Goal: Task Accomplishment & Management: Use online tool/utility

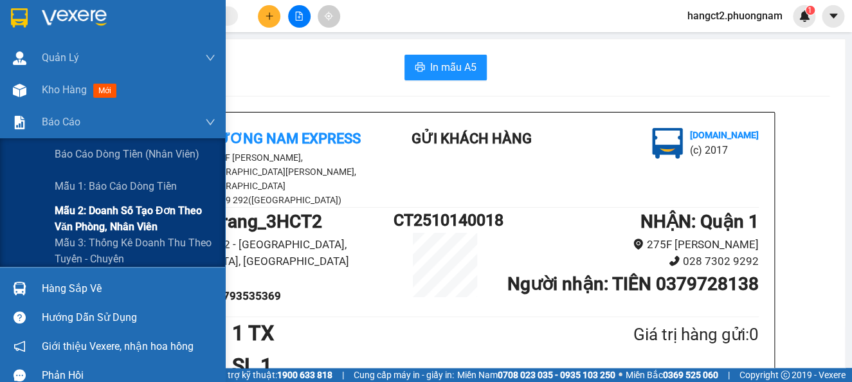
click at [83, 208] on span "Mẫu 2: Doanh số tạo đơn theo Văn phòng, nhân viên" at bounding box center [135, 219] width 161 height 32
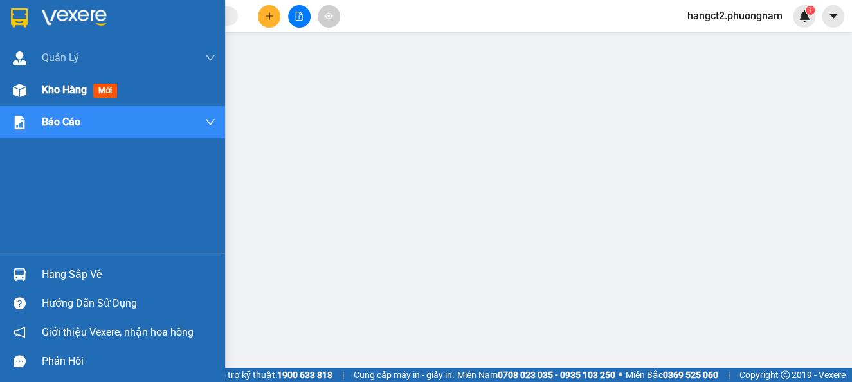
click at [47, 84] on span "Kho hàng" at bounding box center [64, 90] width 45 height 12
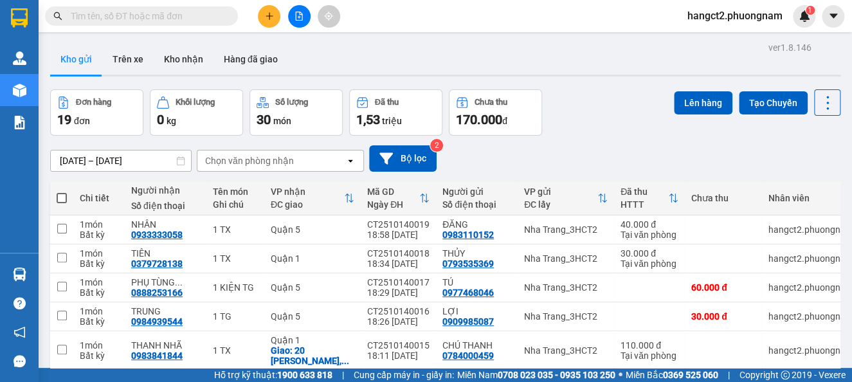
scroll to position [226, 0]
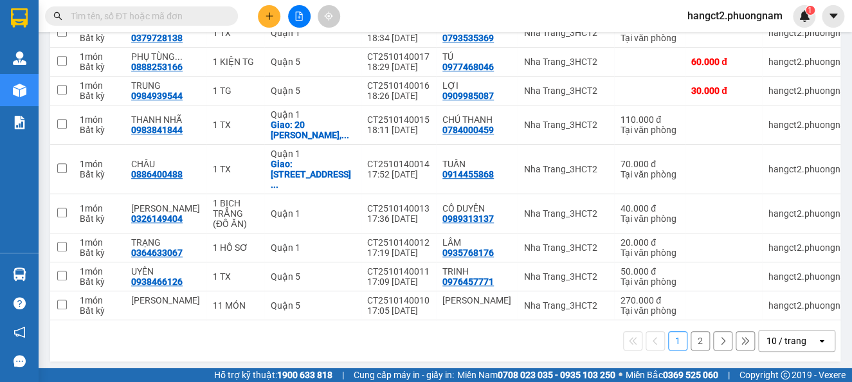
click at [691, 338] on button "2" at bounding box center [700, 340] width 19 height 19
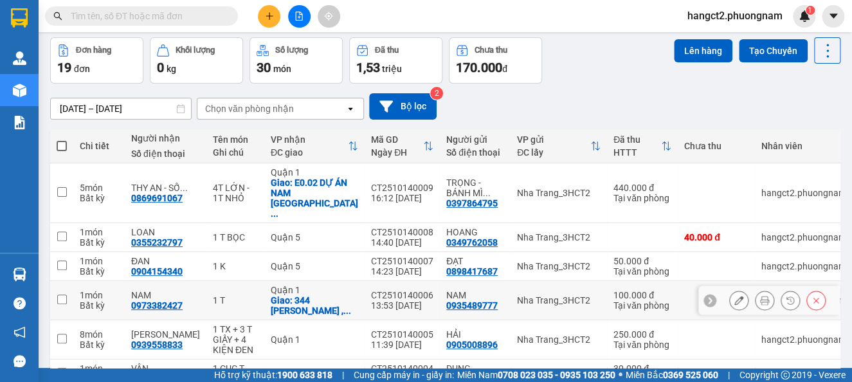
scroll to position [35, 0]
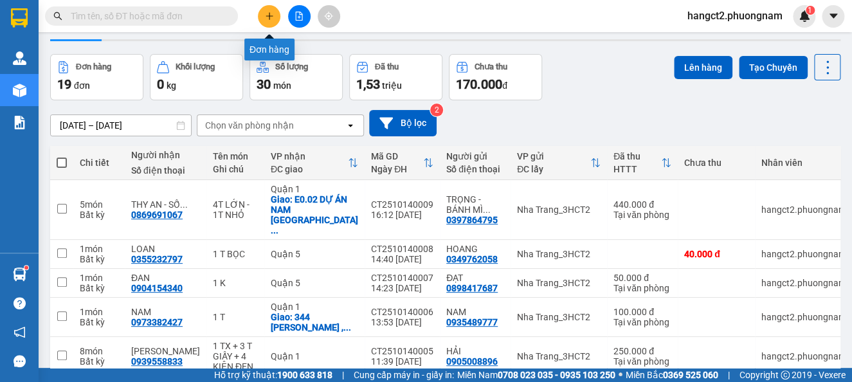
click at [262, 18] on button at bounding box center [269, 16] width 23 height 23
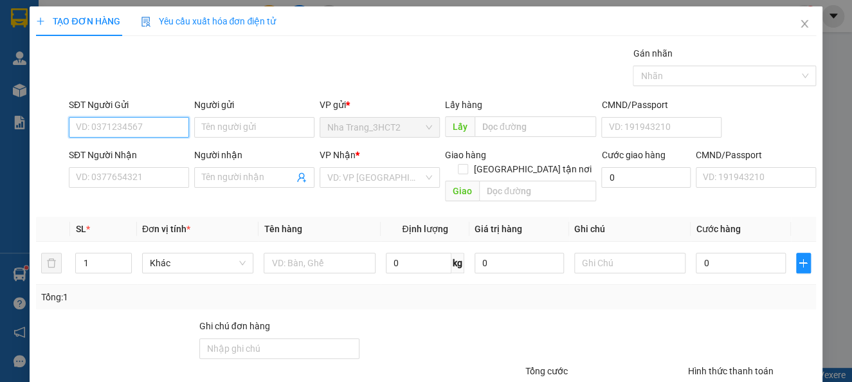
click at [163, 133] on input "SĐT Người Gửi" at bounding box center [129, 127] width 120 height 21
type input "0"
click at [797, 14] on span "Close" at bounding box center [805, 24] width 36 height 36
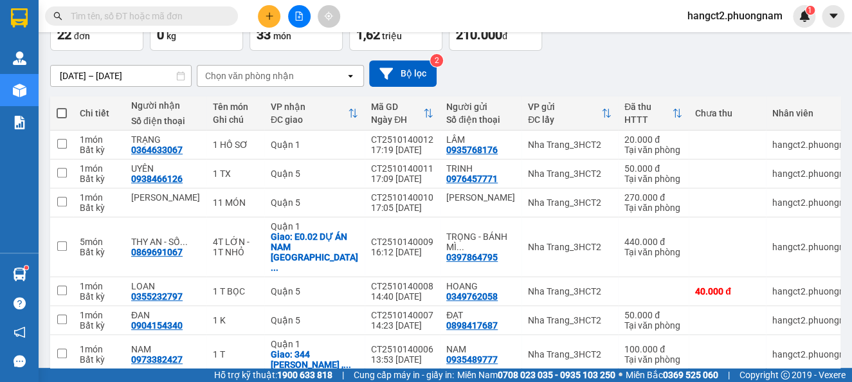
scroll to position [235, 0]
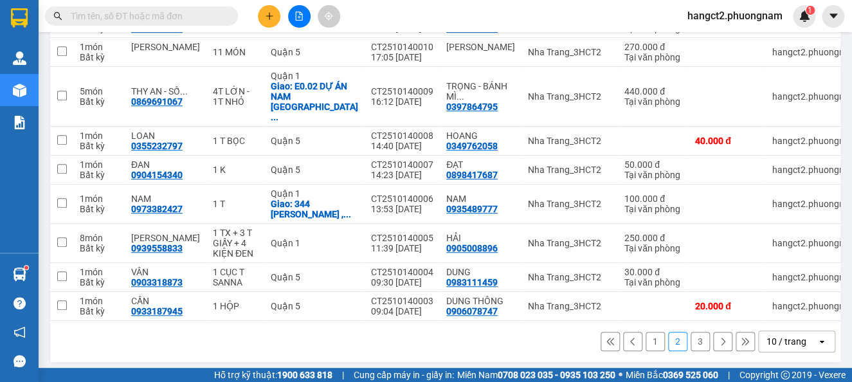
click at [817, 342] on div "open" at bounding box center [826, 341] width 18 height 21
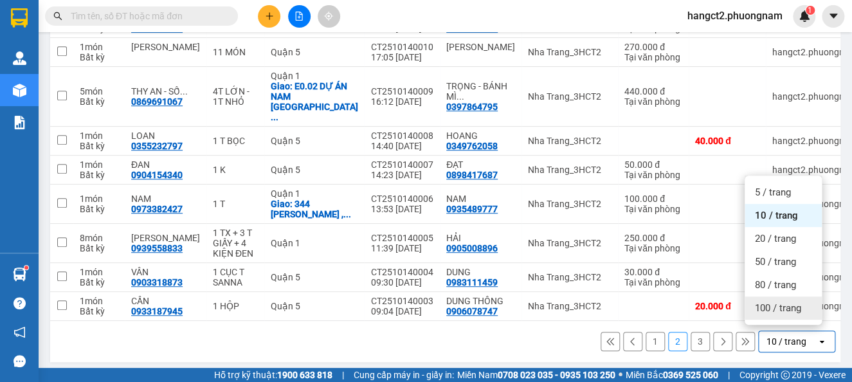
click at [782, 308] on span "100 / trang" at bounding box center [778, 308] width 46 height 13
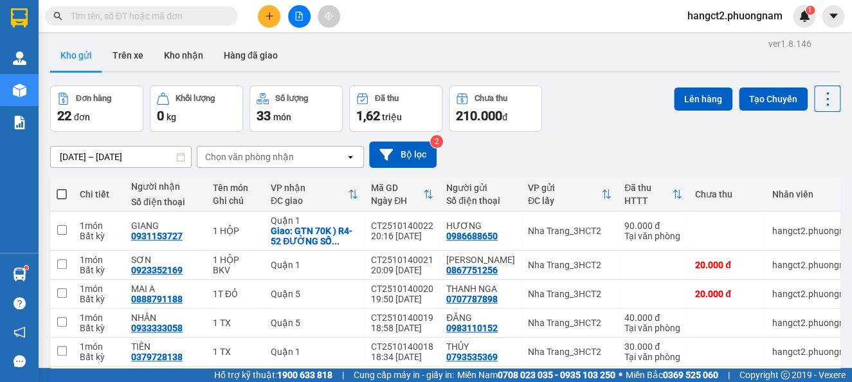
scroll to position [0, 0]
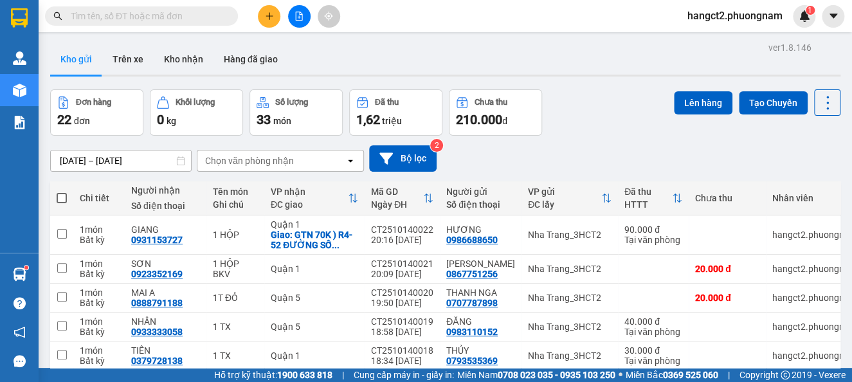
click at [61, 202] on span at bounding box center [62, 198] width 10 height 10
click at [62, 192] on input "checkbox" at bounding box center [62, 192] width 0 height 0
checkbox input "true"
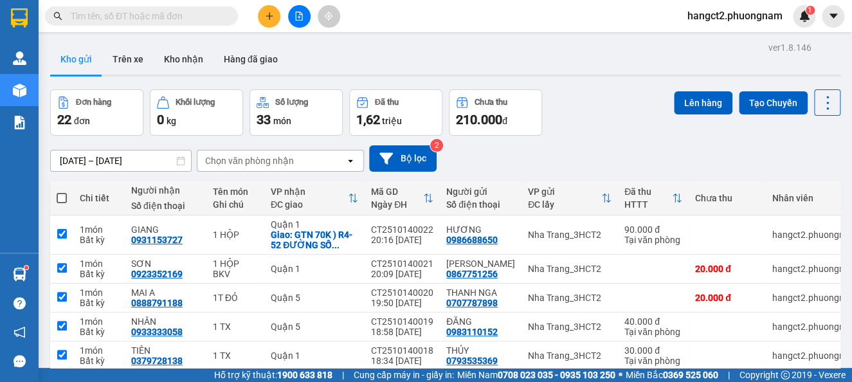
checkbox input "true"
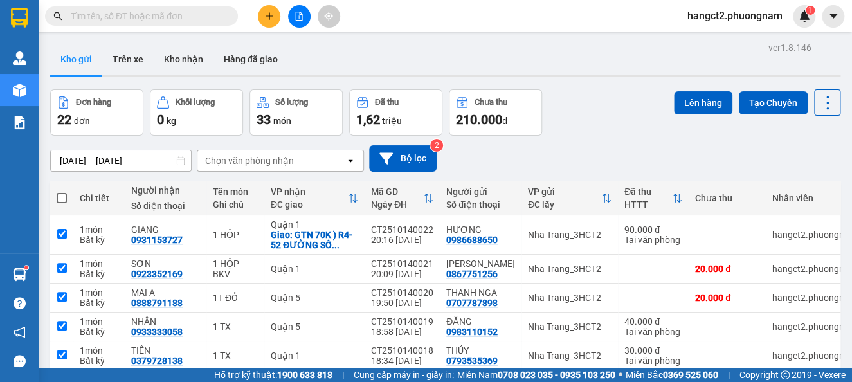
checkbox input "true"
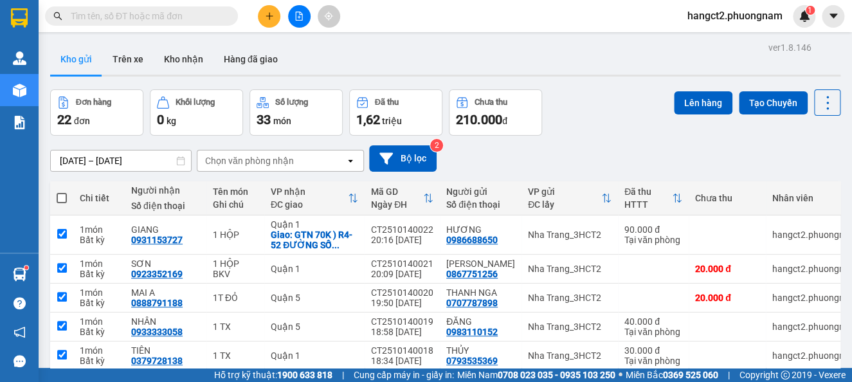
checkbox input "true"
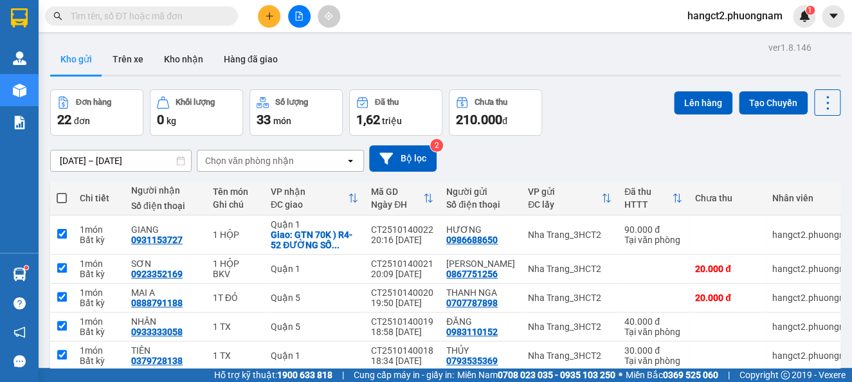
checkbox input "true"
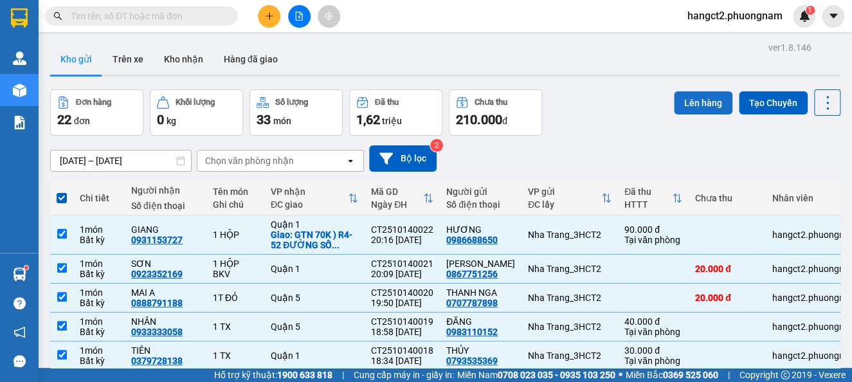
click at [693, 96] on button "Lên hàng" at bounding box center [703, 102] width 59 height 23
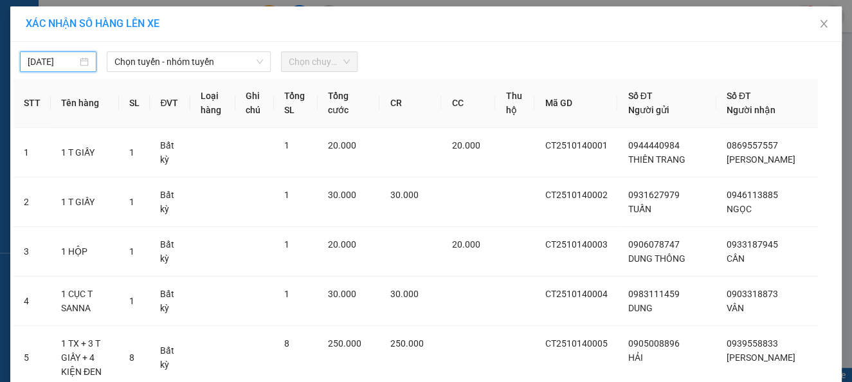
click at [49, 62] on input "[DATE]" at bounding box center [53, 62] width 50 height 14
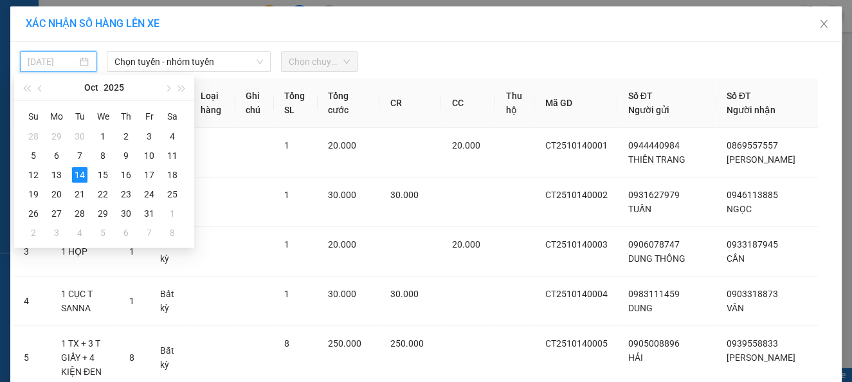
type input "[DATE]"
click at [81, 169] on div "14" at bounding box center [79, 174] width 15 height 15
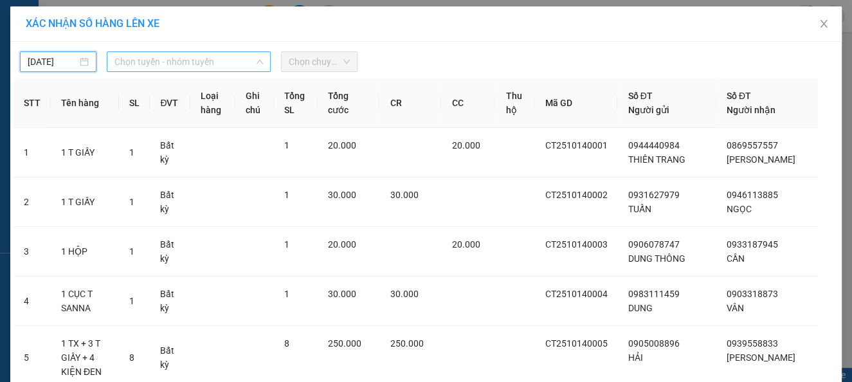
click at [176, 66] on span "Chọn tuyến - nhóm tuyến" at bounding box center [188, 61] width 149 height 19
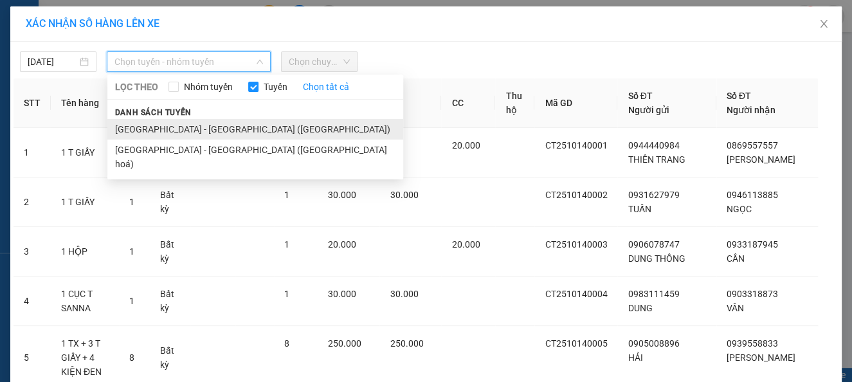
click at [172, 136] on li "[GEOGRAPHIC_DATA] - [GEOGRAPHIC_DATA] ([GEOGRAPHIC_DATA])" at bounding box center [255, 129] width 296 height 21
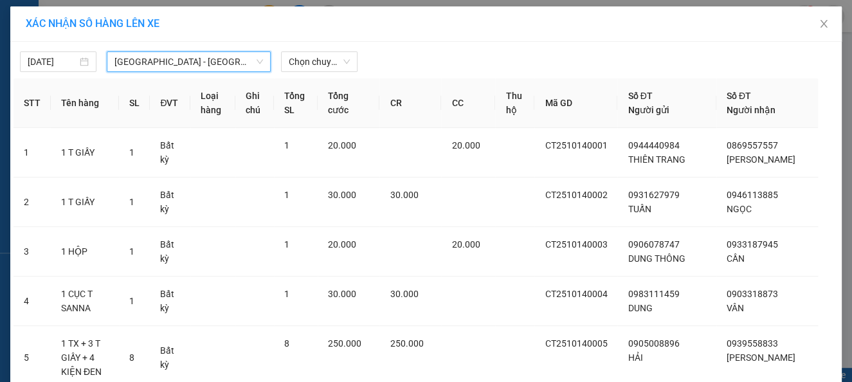
click at [187, 67] on span "[GEOGRAPHIC_DATA] - [GEOGRAPHIC_DATA] ([GEOGRAPHIC_DATA])" at bounding box center [188, 61] width 149 height 19
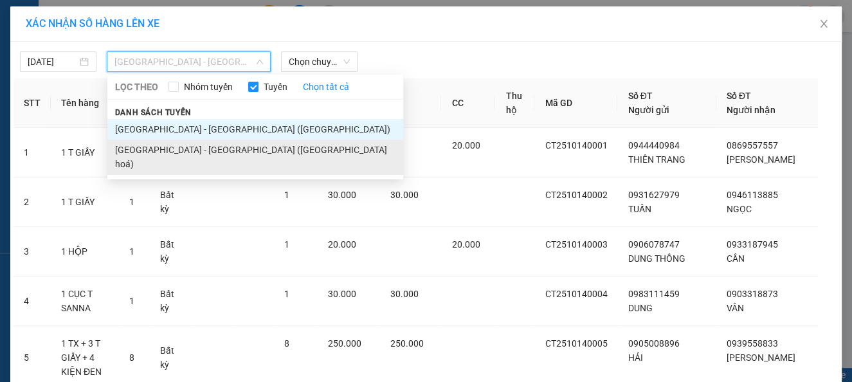
click at [178, 149] on li "[GEOGRAPHIC_DATA] - [GEOGRAPHIC_DATA] ([GEOGRAPHIC_DATA] hoá)" at bounding box center [255, 157] width 296 height 35
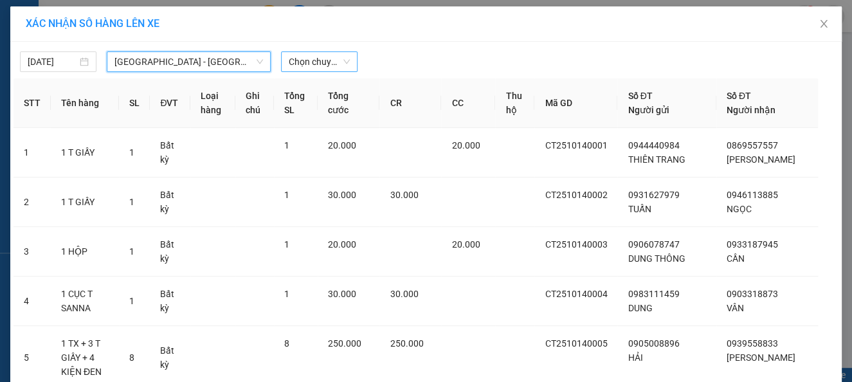
click at [342, 66] on span "Chọn chuyến" at bounding box center [319, 61] width 61 height 19
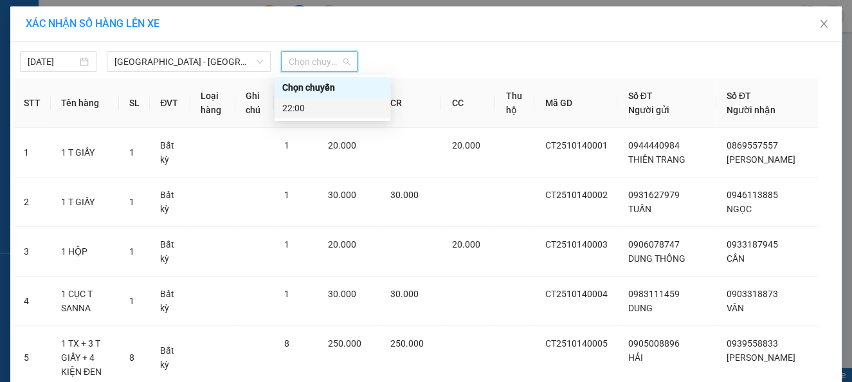
click at [329, 107] on div "22:00" at bounding box center [332, 108] width 100 height 14
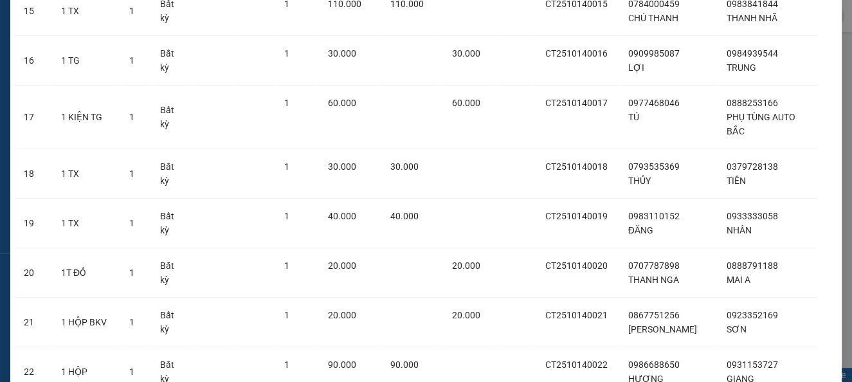
scroll to position [979, 0]
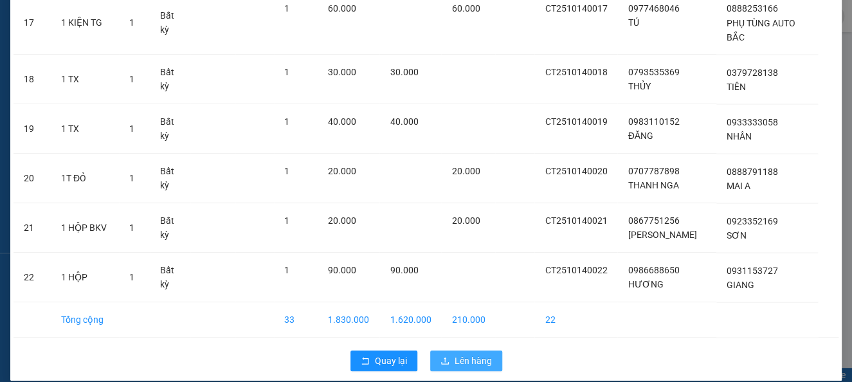
click at [468, 354] on span "Lên hàng" at bounding box center [473, 361] width 37 height 14
